Goal: Transaction & Acquisition: Purchase product/service

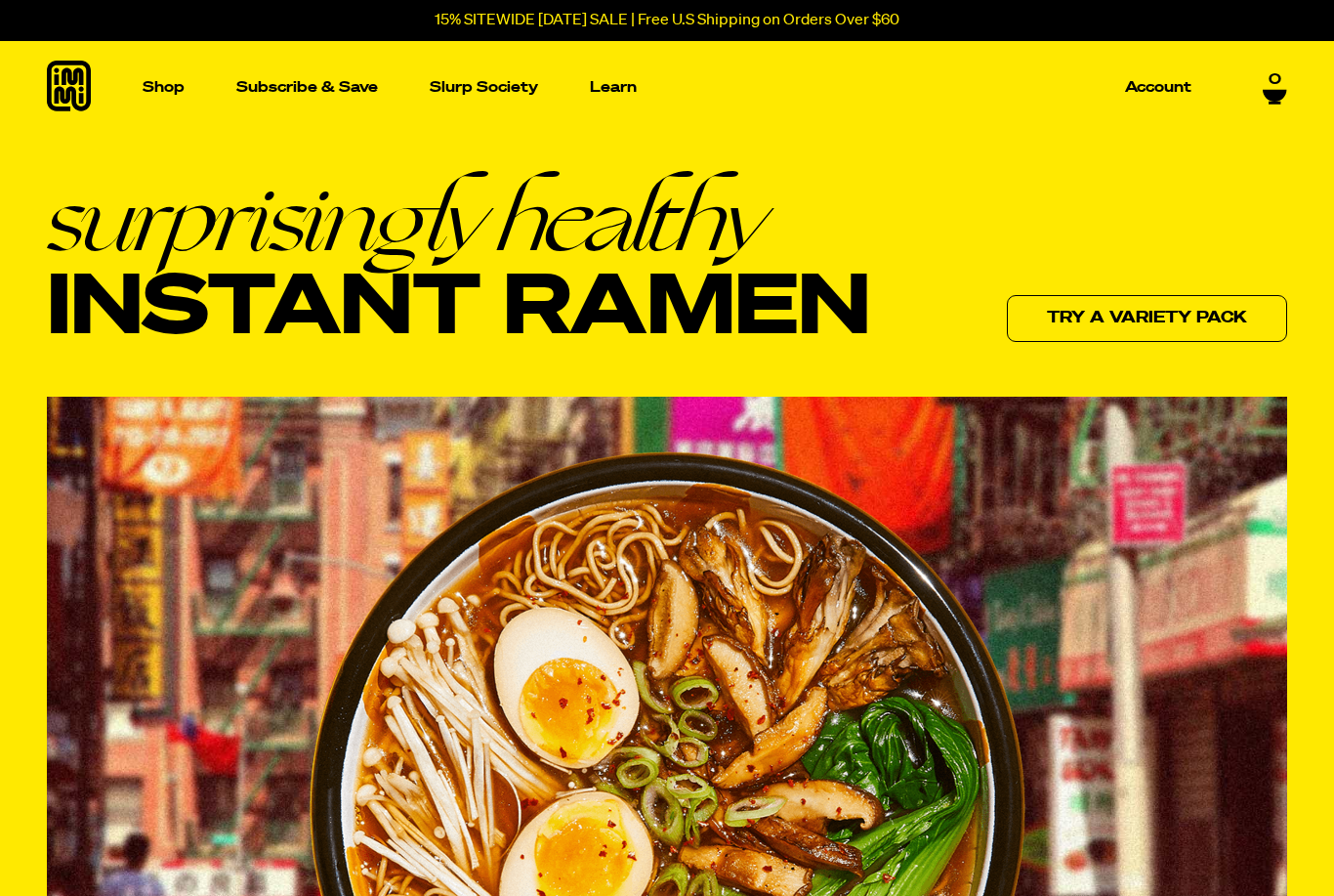
click at [170, 91] on p "Shop" at bounding box center [163, 87] width 42 height 15
click at [189, 320] on img "Main navigation" at bounding box center [170, 304] width 267 height 267
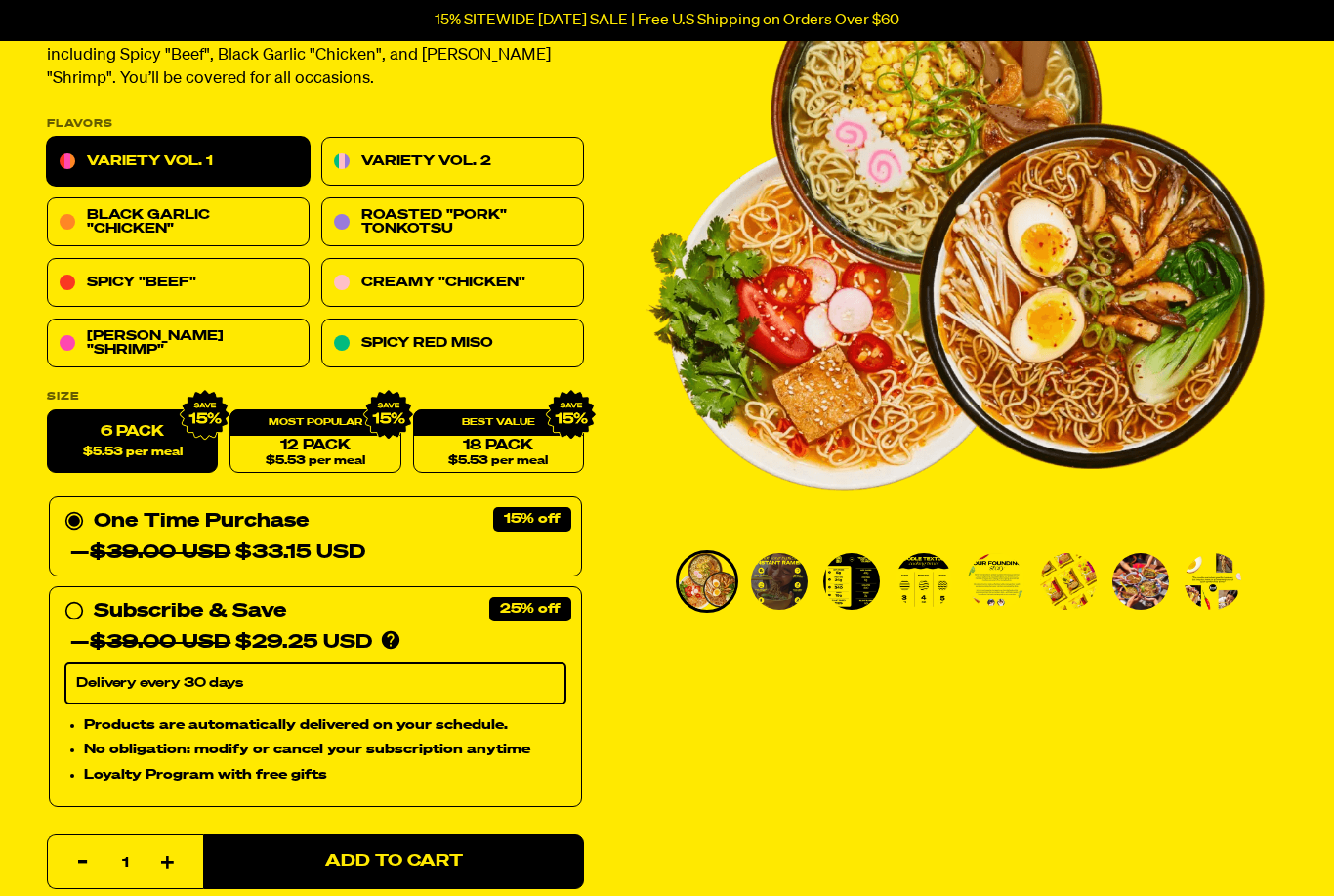
scroll to position [240, 0]
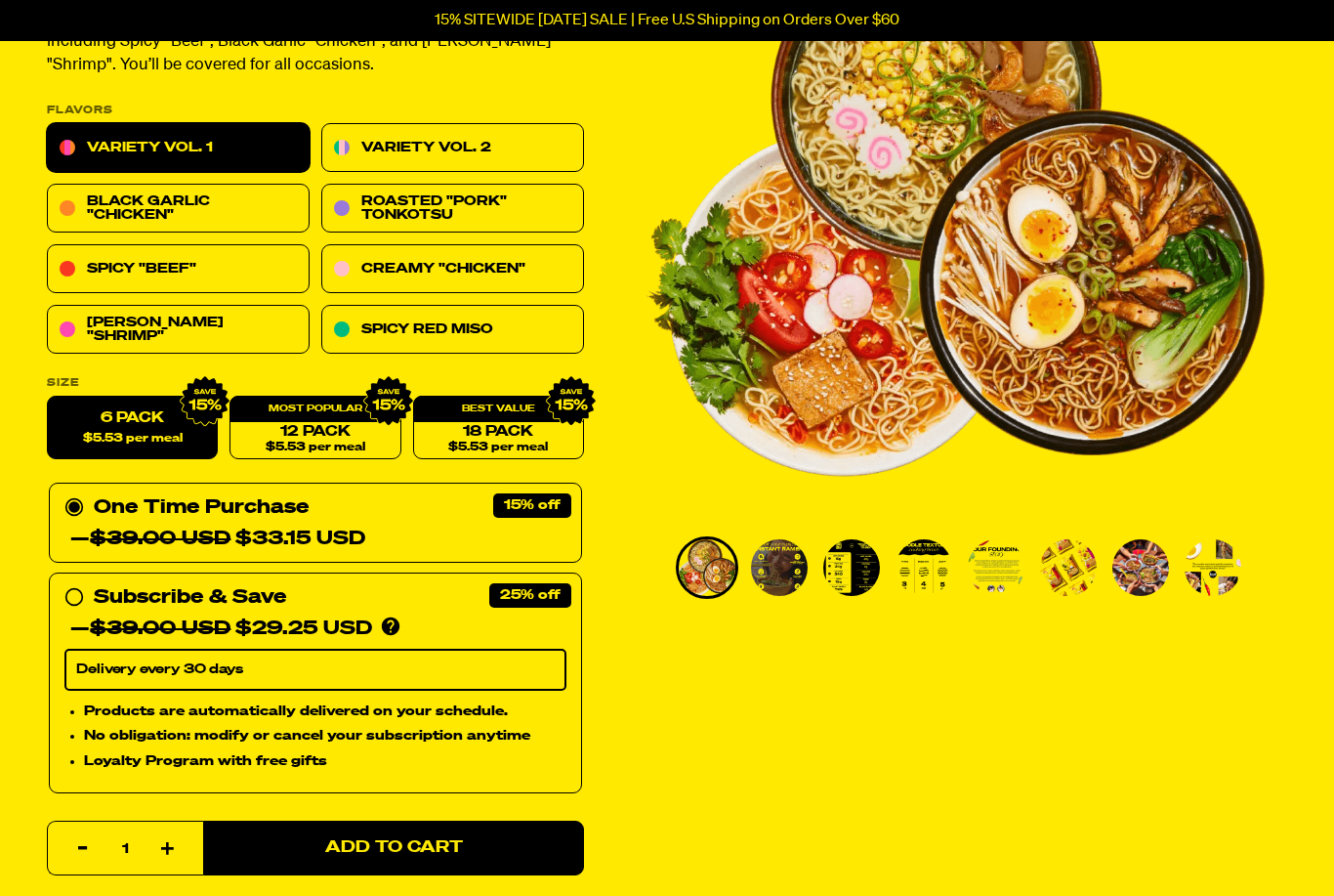
click at [924, 573] on img "Go to slide 4" at bounding box center [924, 568] width 57 height 57
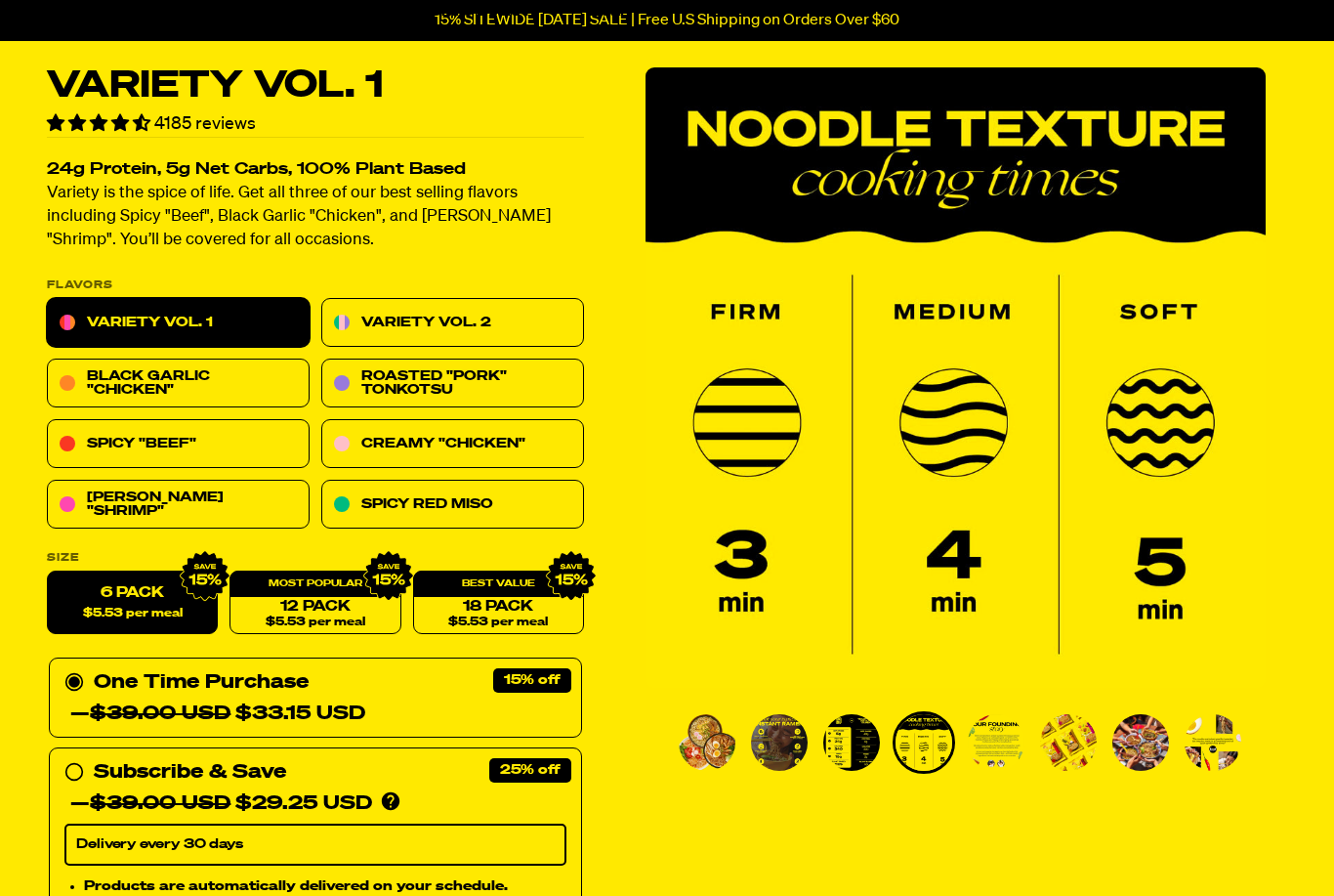
scroll to position [64, 0]
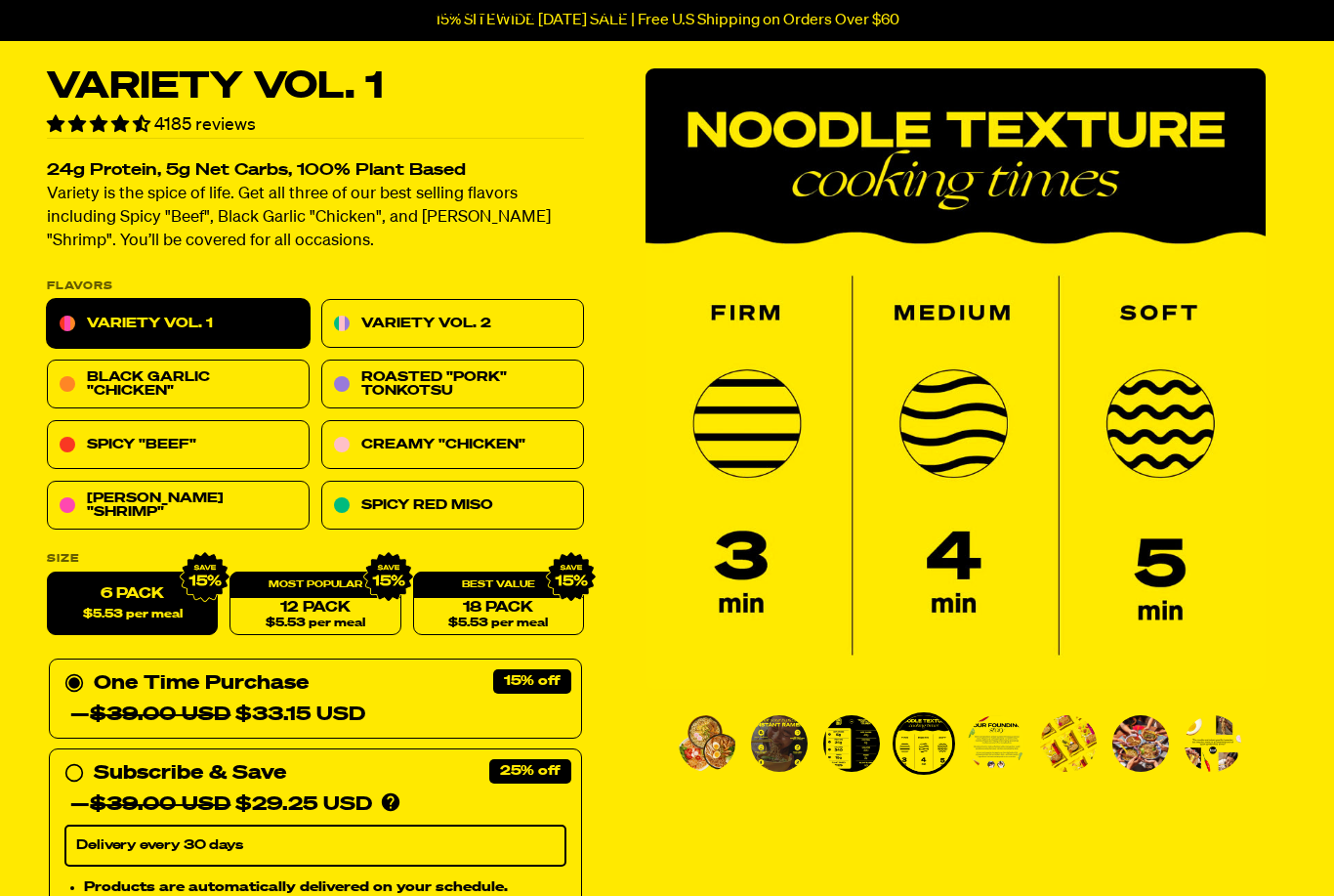
click at [994, 746] on img "Go to slide 5" at bounding box center [996, 743] width 57 height 57
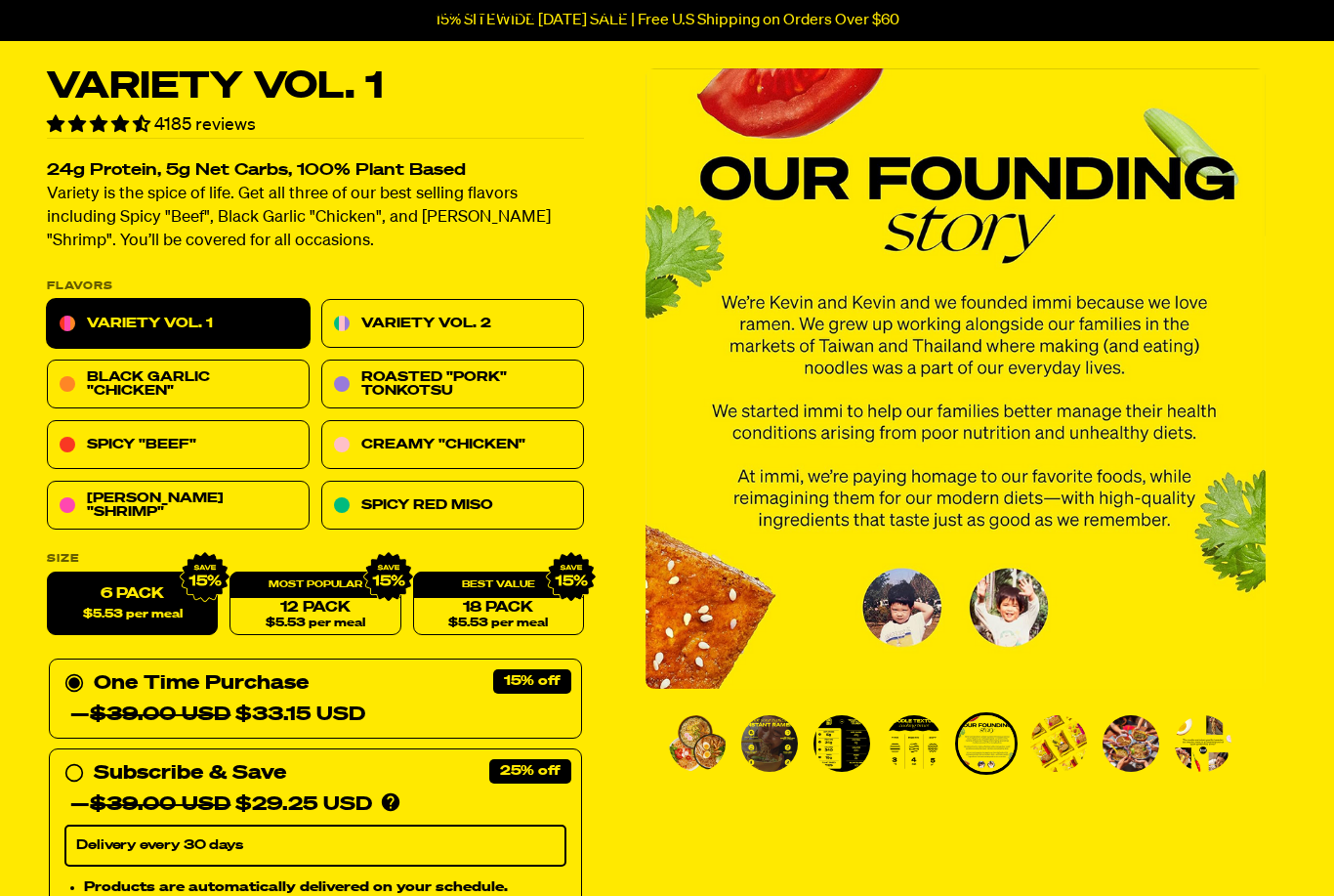
click at [1041, 745] on img "Go to slide 6" at bounding box center [1059, 743] width 57 height 57
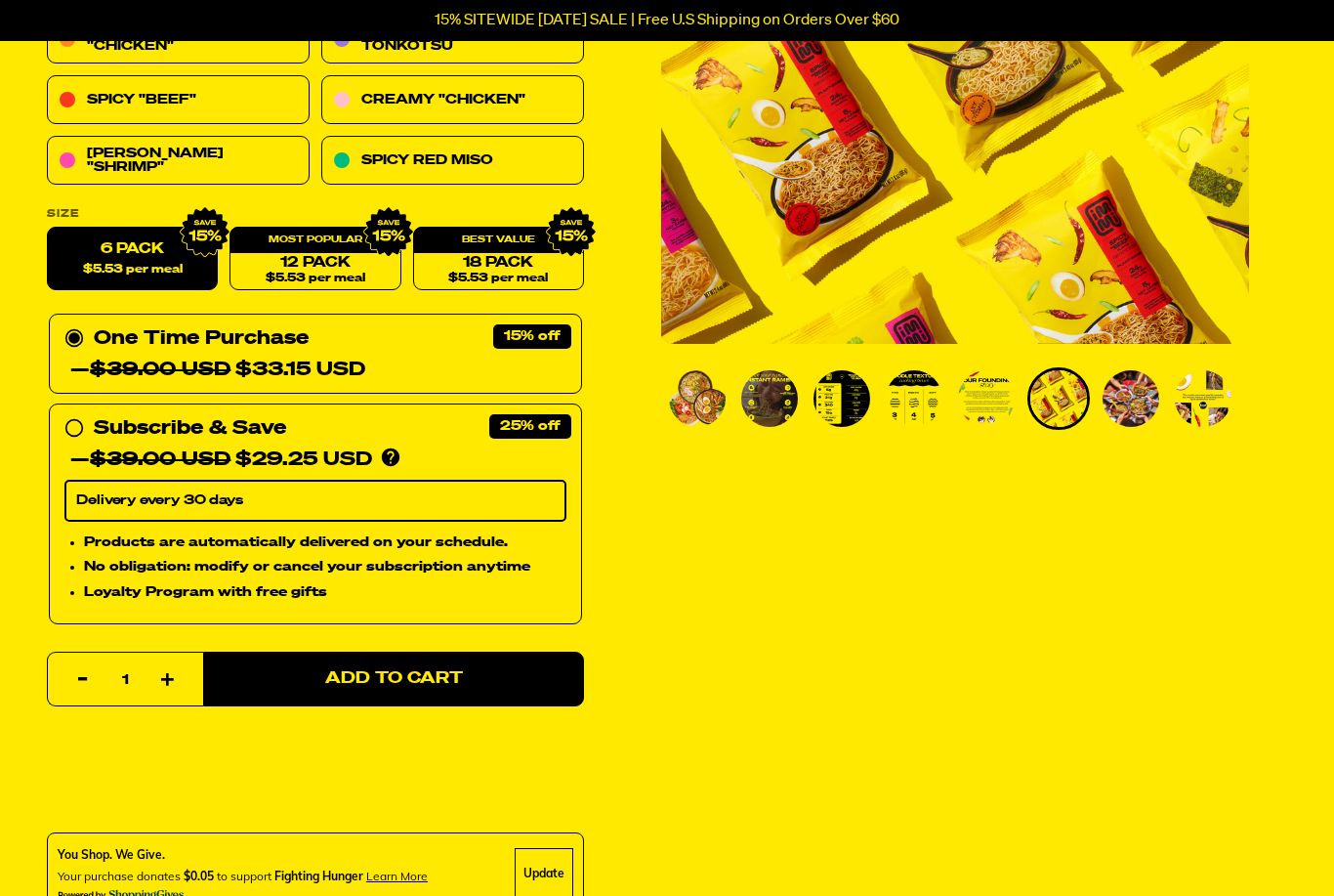
scroll to position [409, 0]
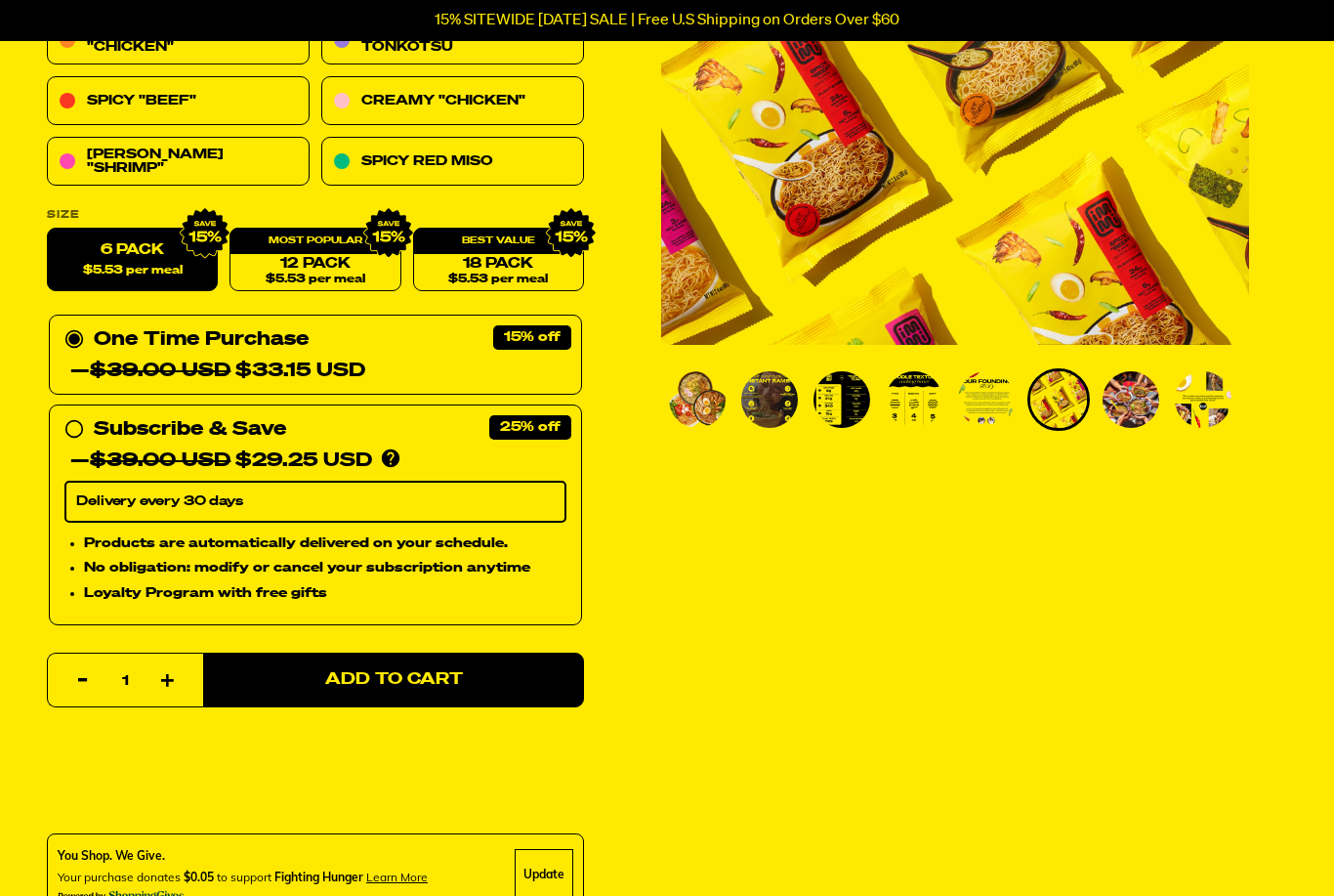
click at [375, 685] on span "Add to Cart" at bounding box center [394, 679] width 138 height 17
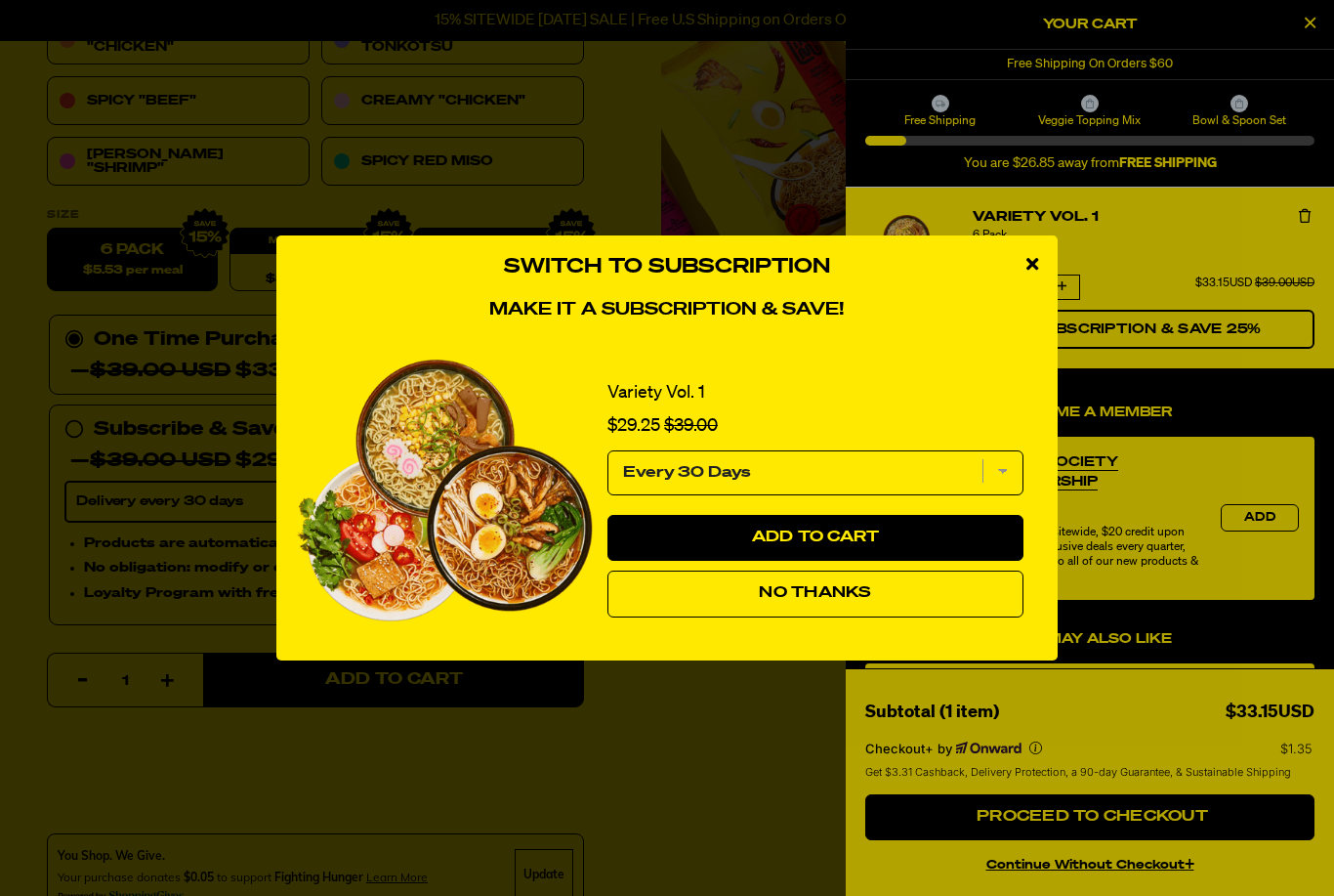
click at [943, 617] on button "No Thanks" at bounding box center [815, 594] width 416 height 47
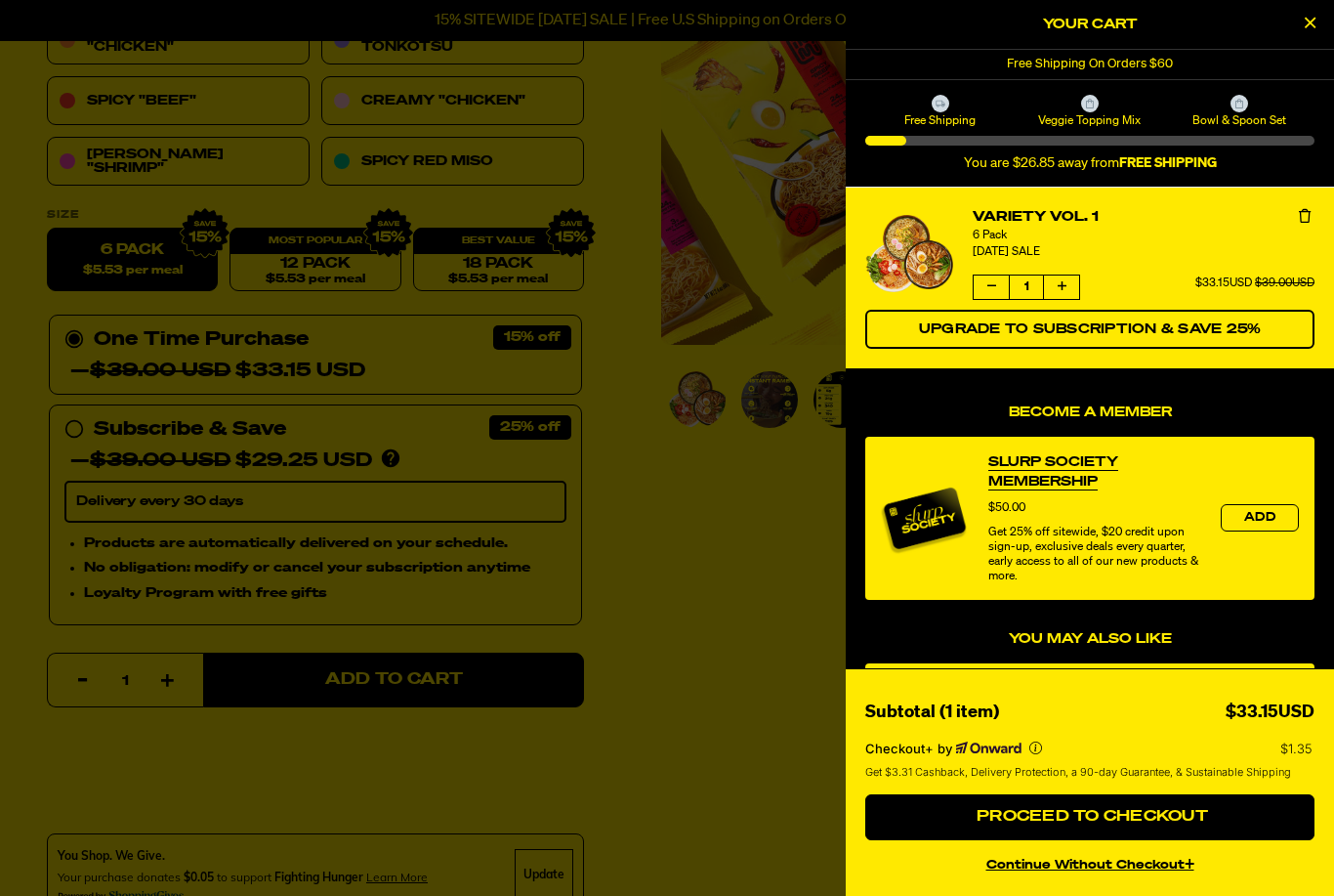
click at [1179, 235] on div "6 Pack" at bounding box center [1143, 235] width 342 height 16
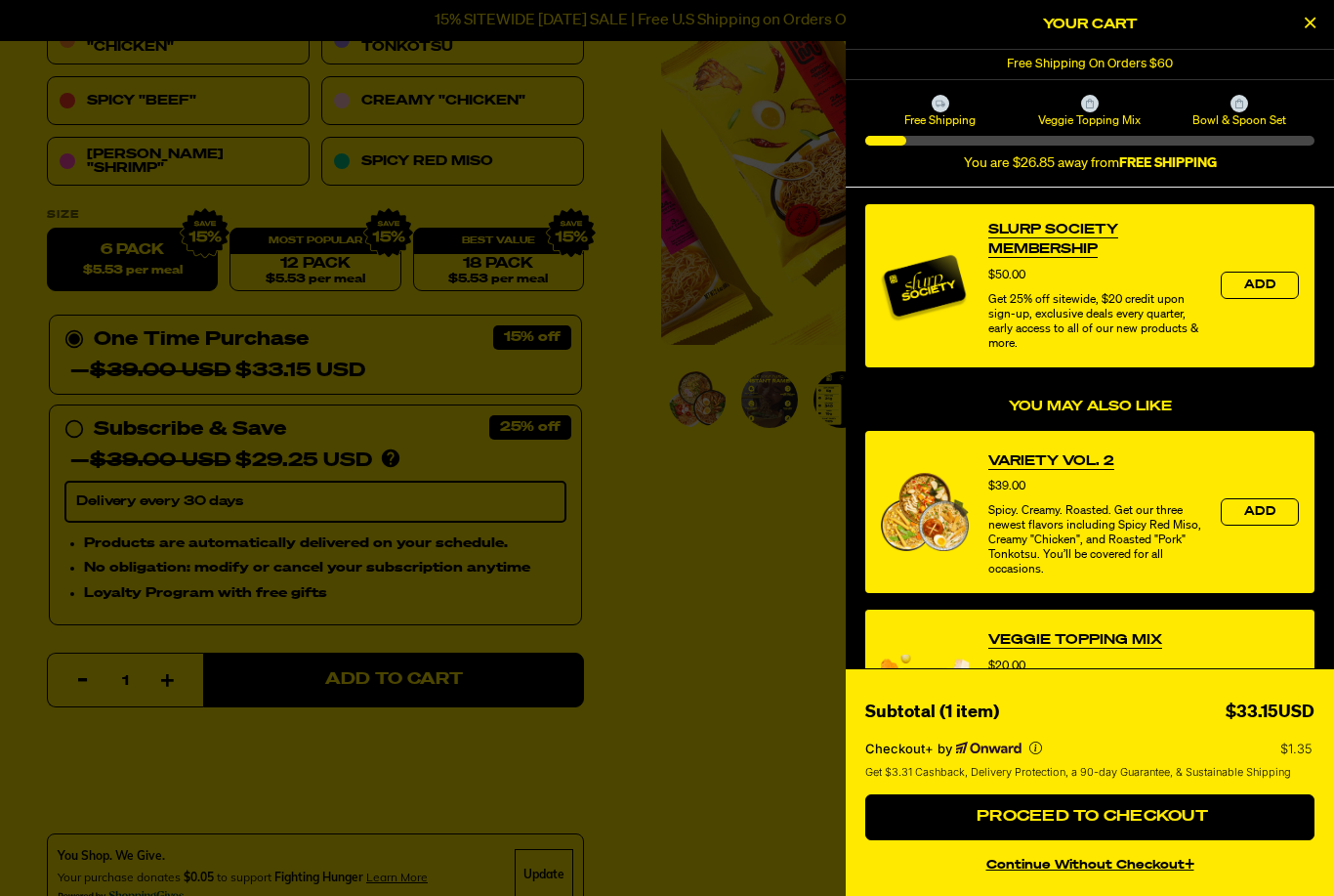
scroll to position [229, 0]
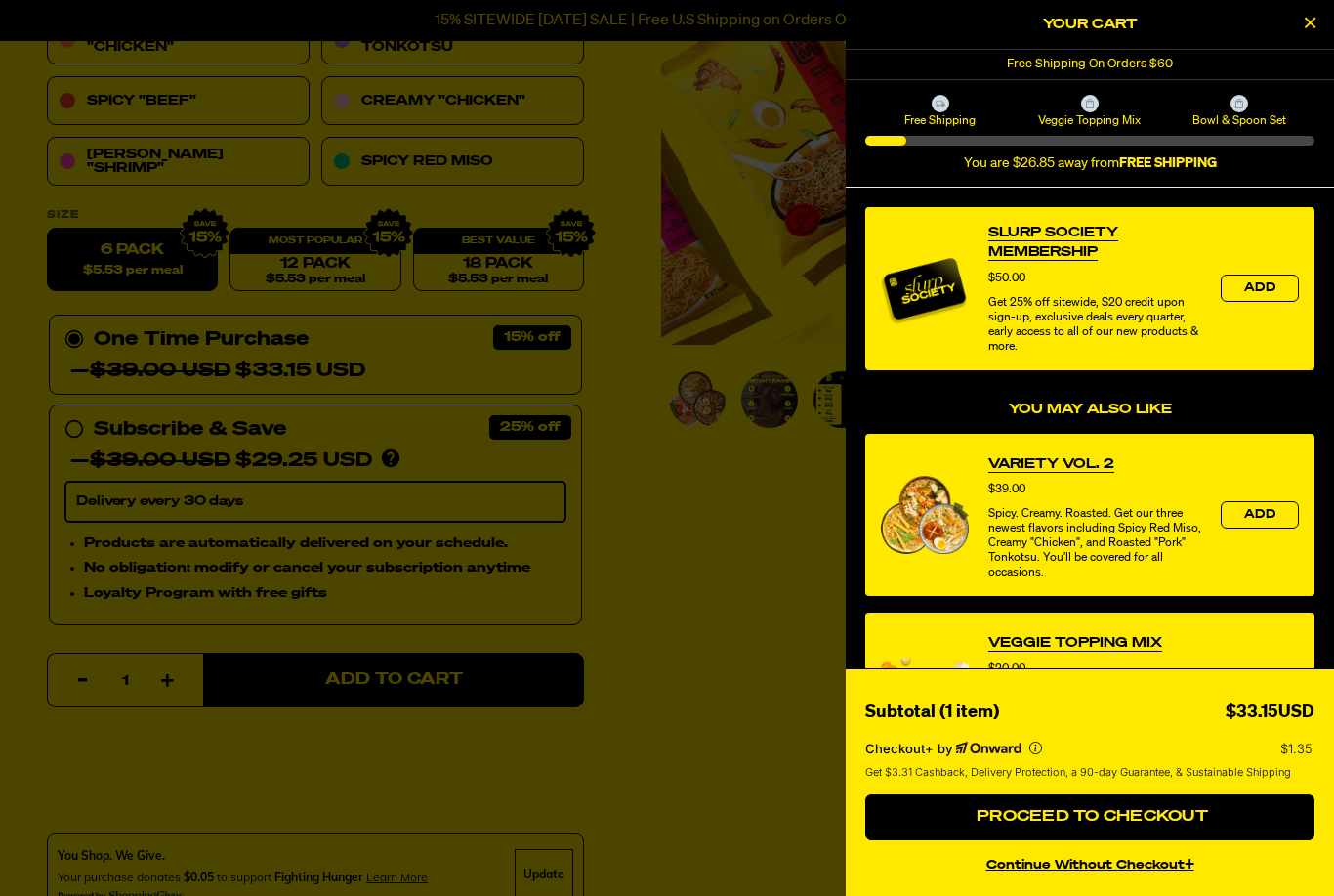
click at [1309, 22] on icon "Close Cart" at bounding box center [1309, 23] width 11 height 18
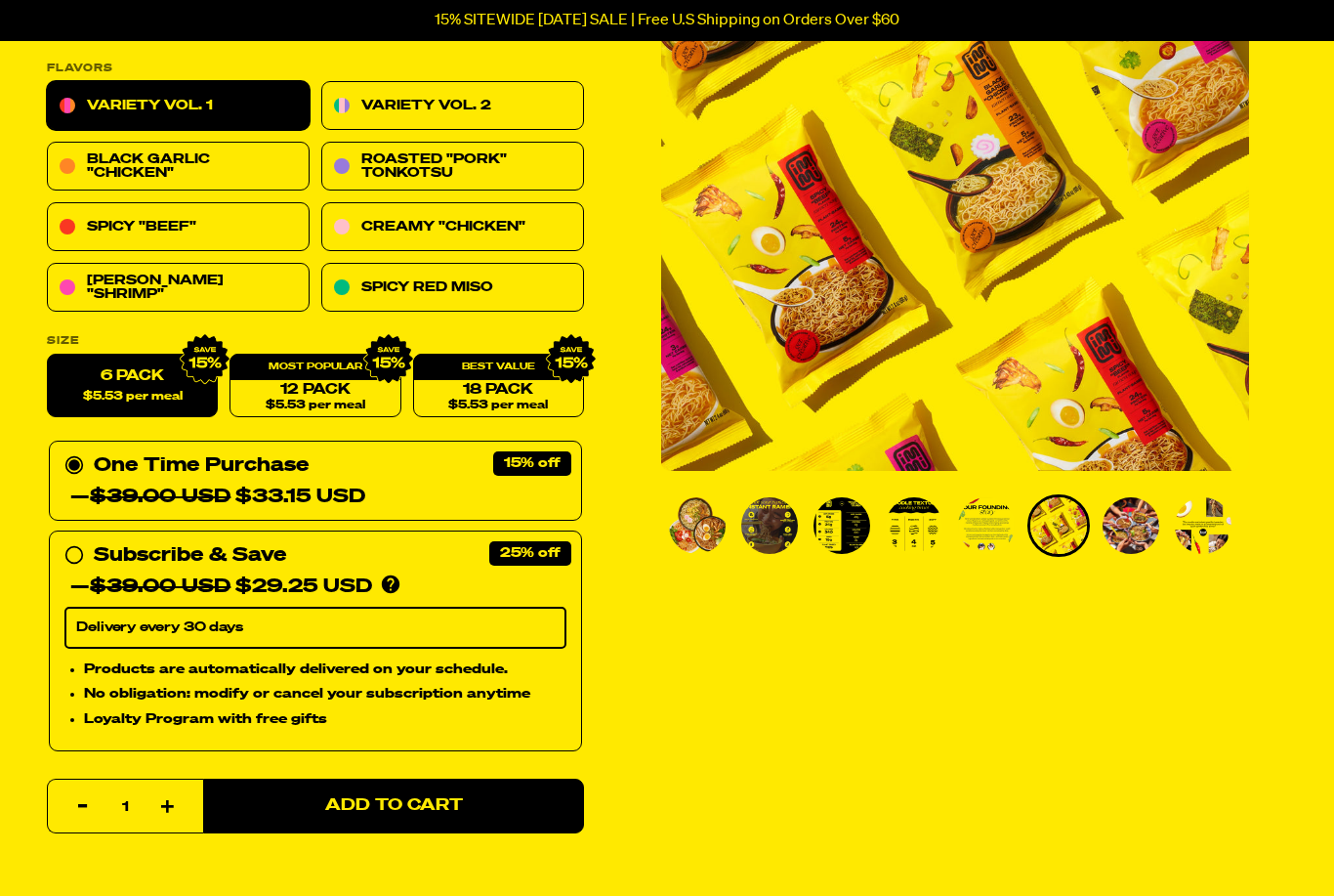
scroll to position [261, 0]
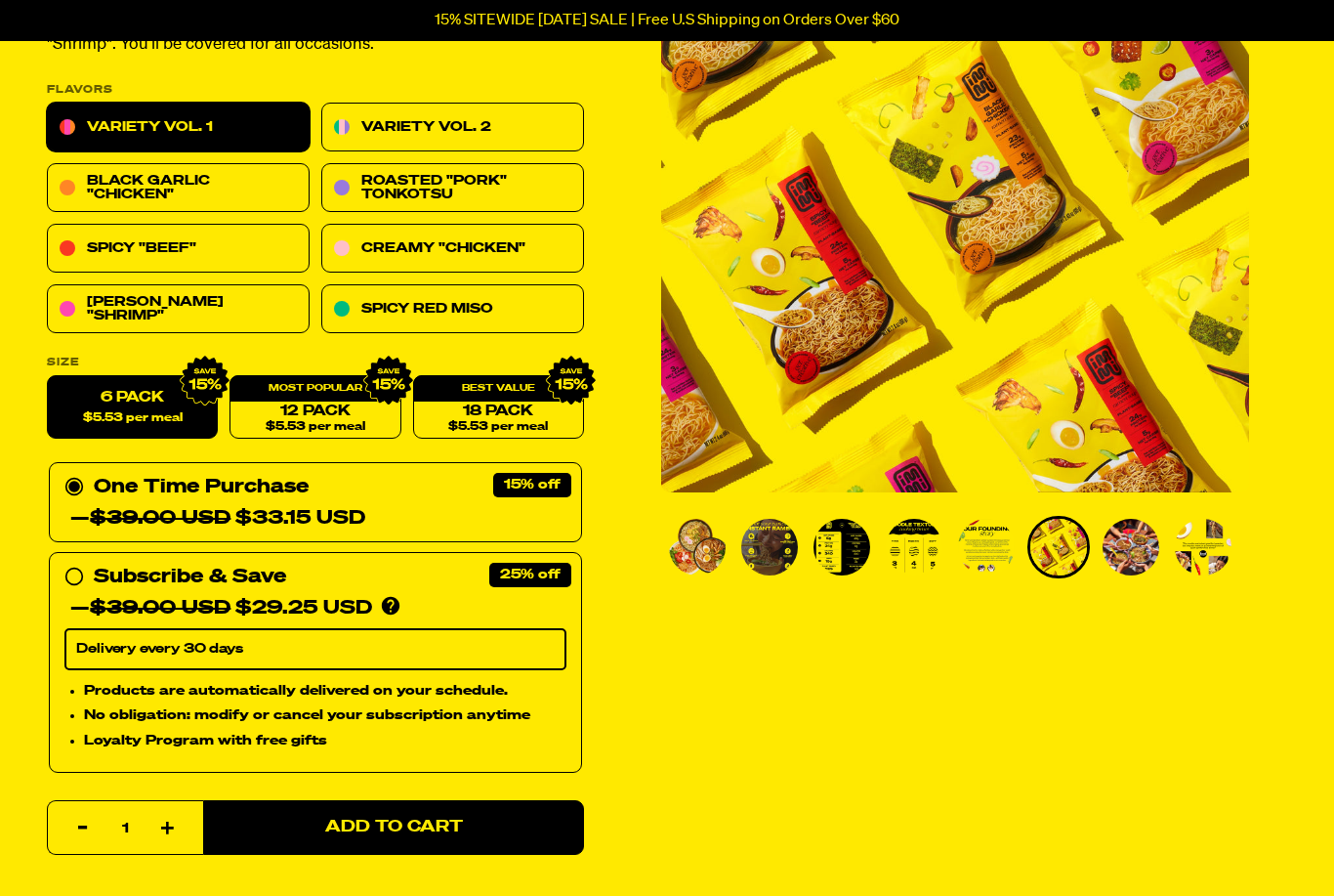
click at [470, 127] on link "Variety Vol. 2" at bounding box center [452, 128] width 263 height 49
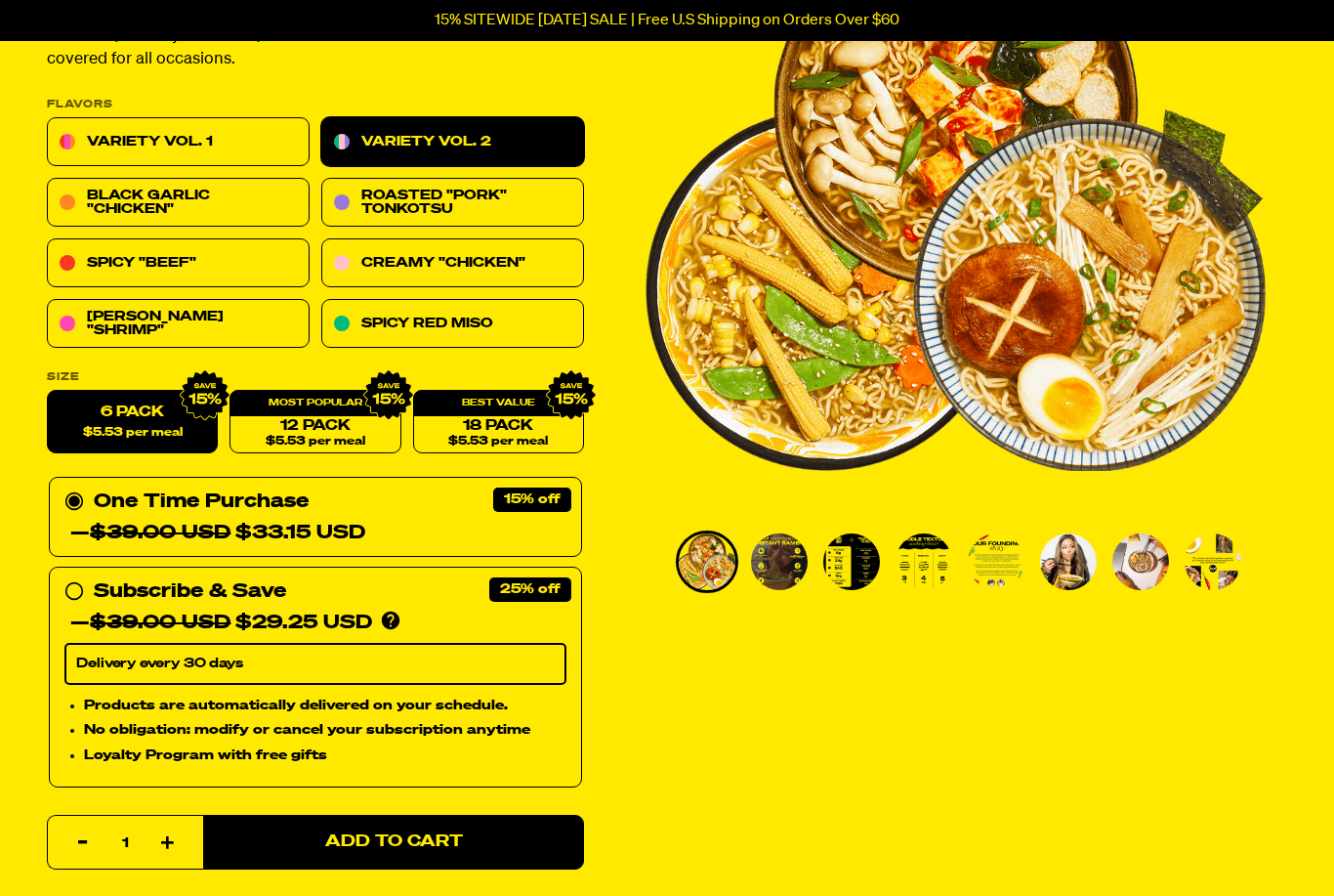
click at [396, 847] on span "Add to Cart" at bounding box center [394, 842] width 138 height 17
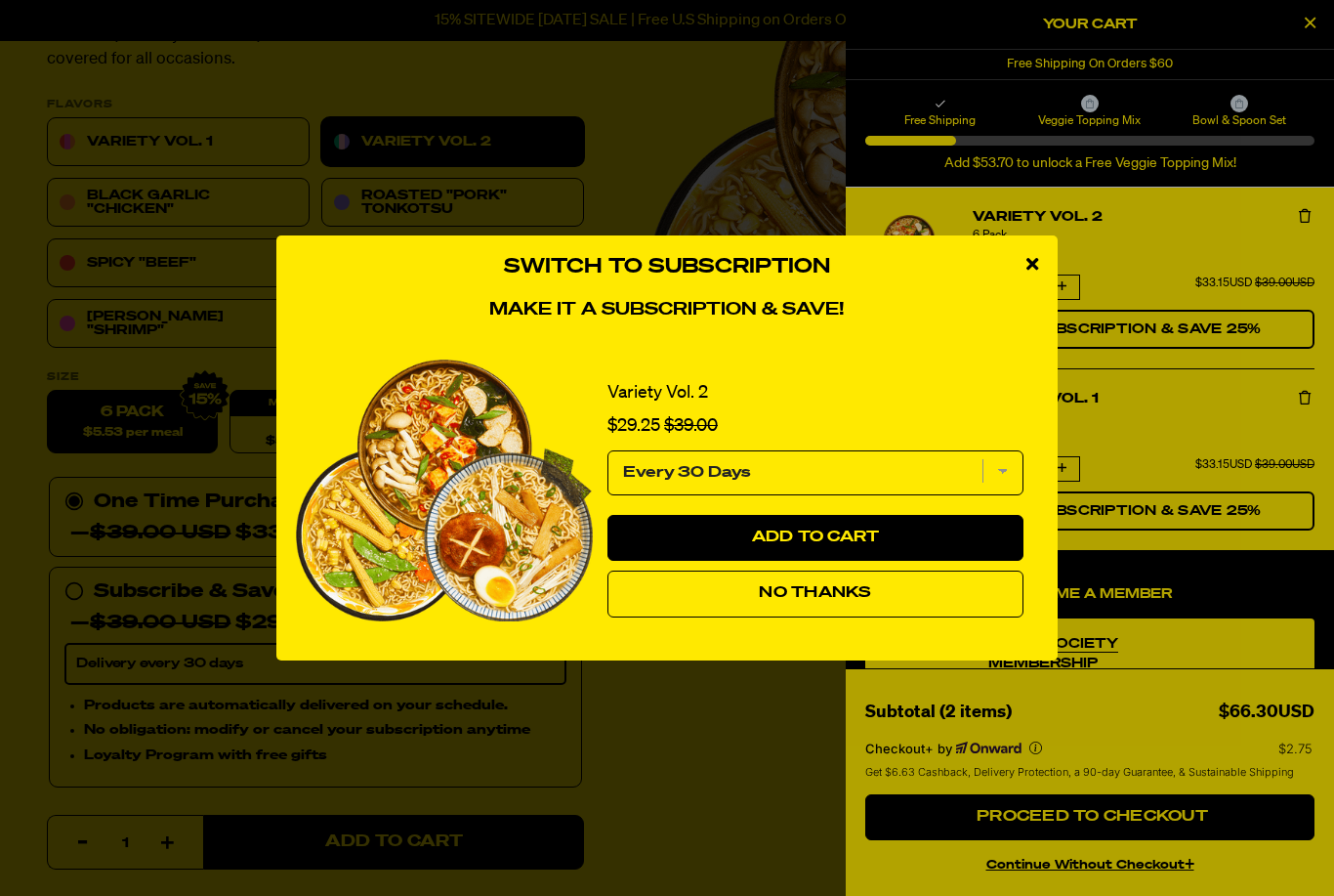
click at [870, 617] on button "No Thanks" at bounding box center [815, 594] width 416 height 47
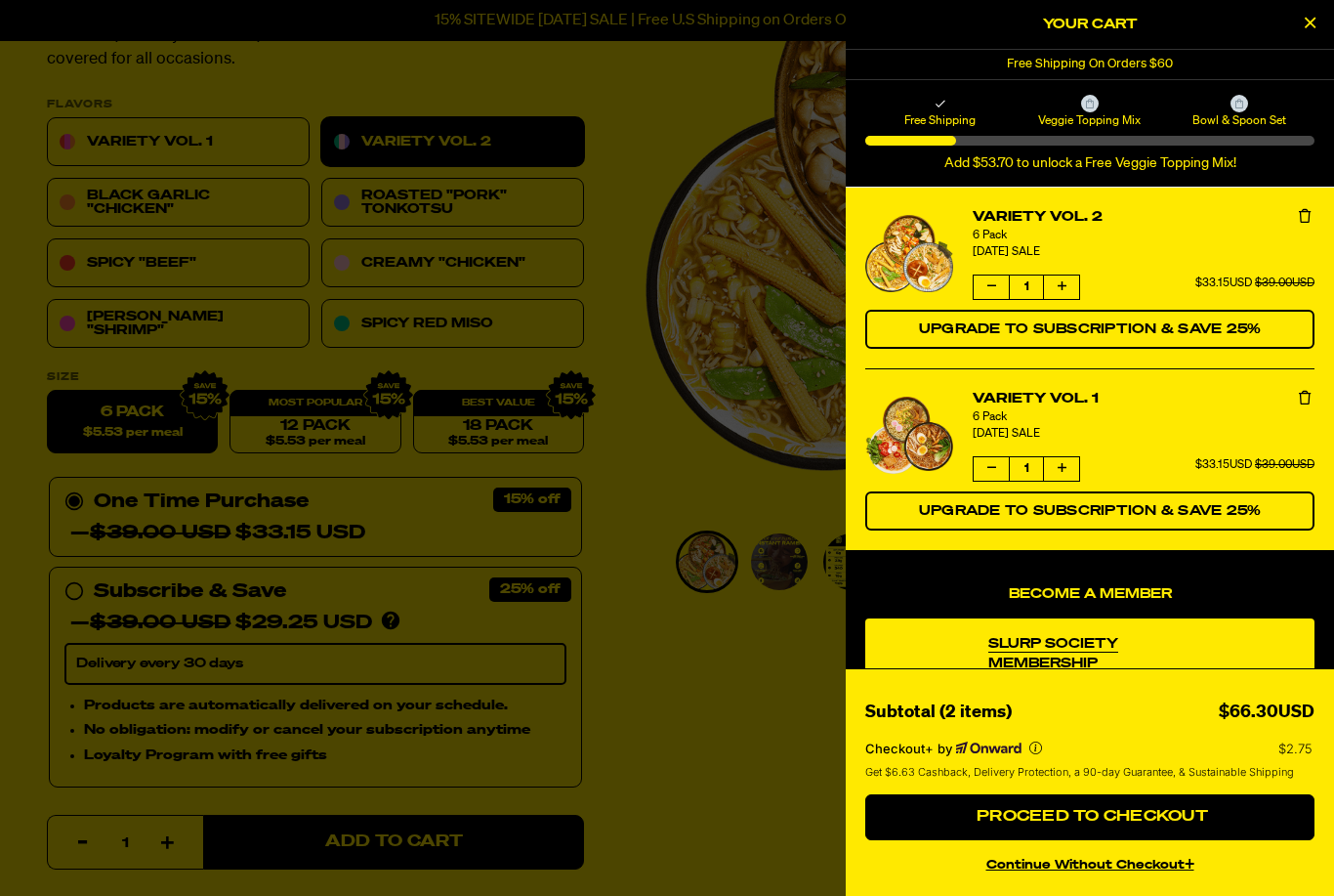
click at [1093, 824] on span "Proceed to Checkout" at bounding box center [1090, 816] width 236 height 16
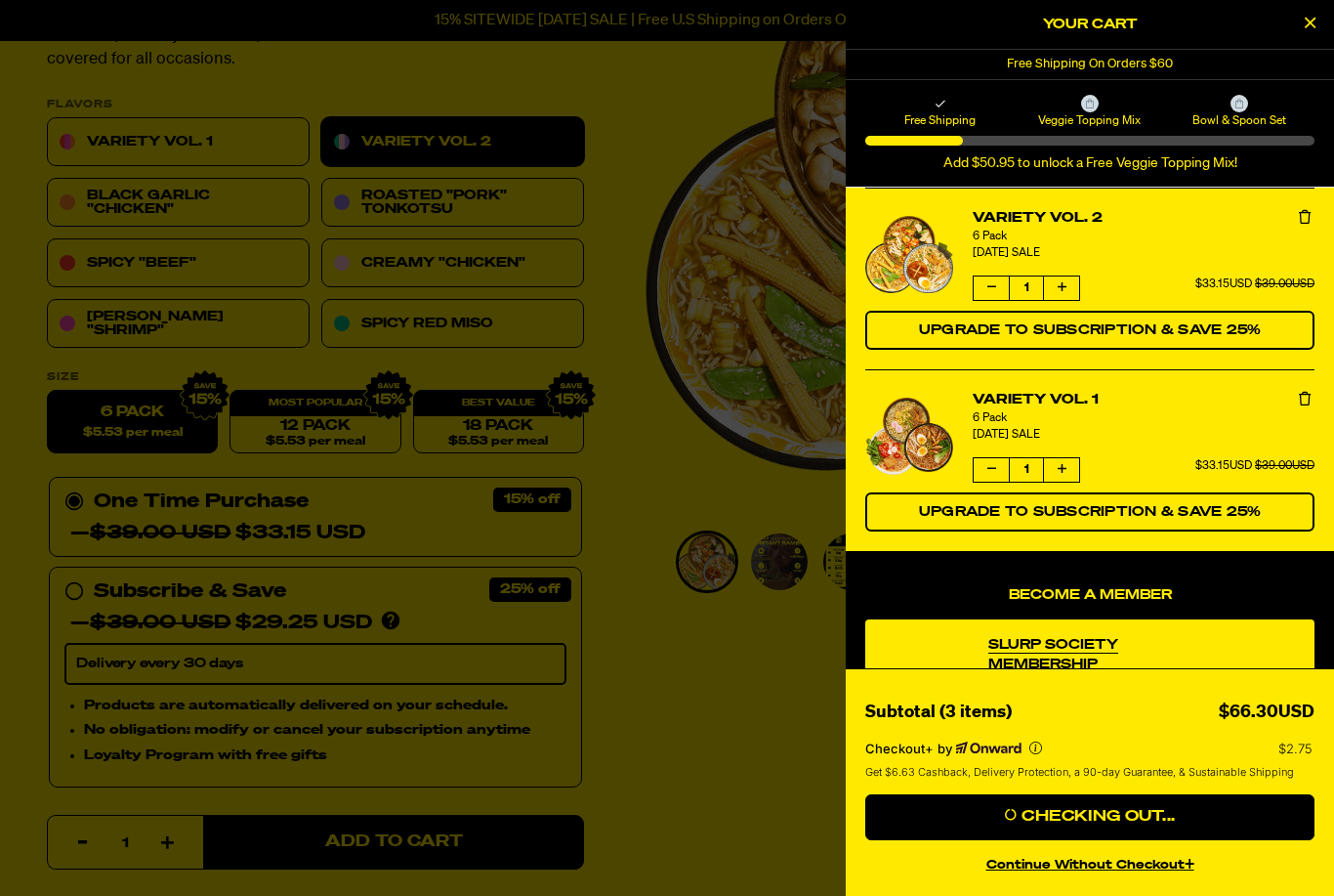
scroll to position [308, 0]
